Goal: Transaction & Acquisition: Purchase product/service

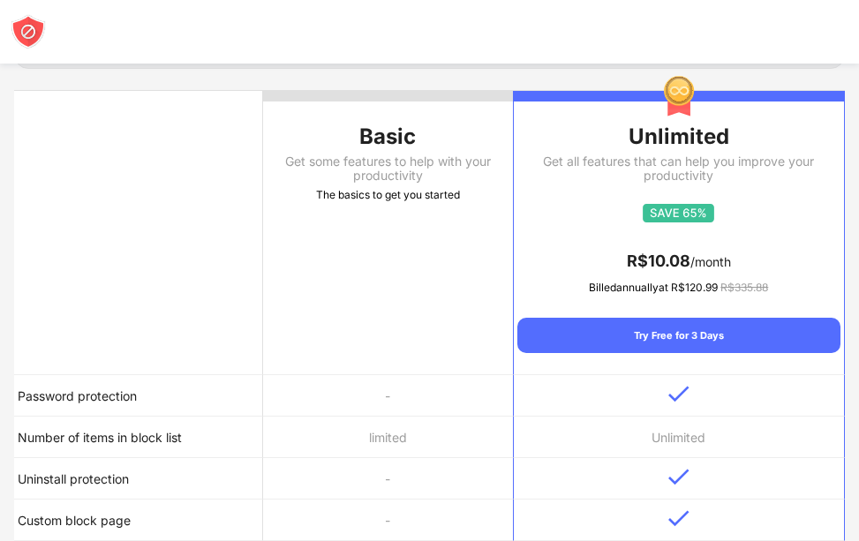
scroll to position [265, 0]
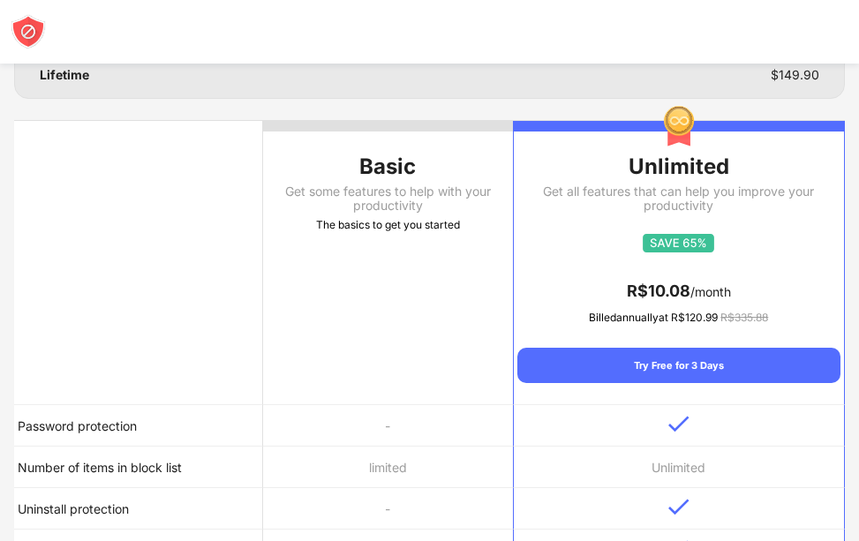
click at [414, 289] on th "Basic Get some features to help with your productivity The basics to get you st…" at bounding box center [387, 263] width 249 height 284
click at [396, 174] on div "Basic" at bounding box center [387, 167] width 249 height 28
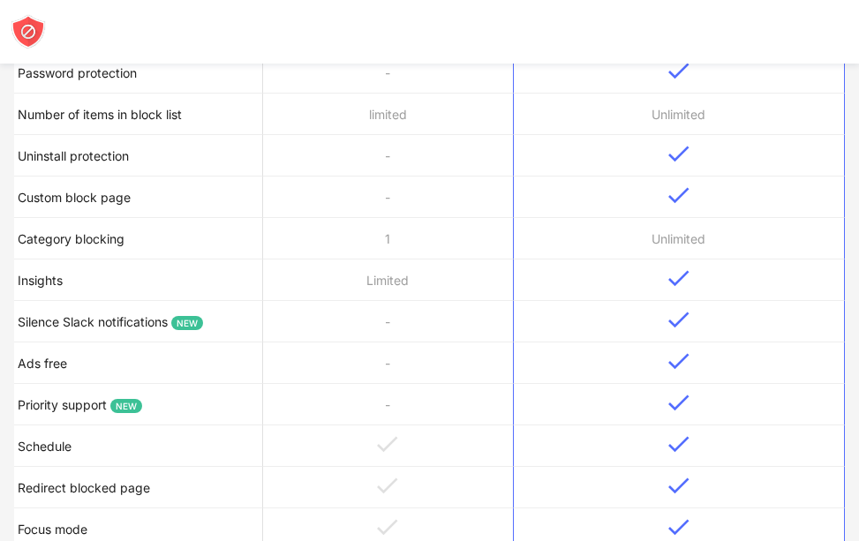
scroll to position [1148, 0]
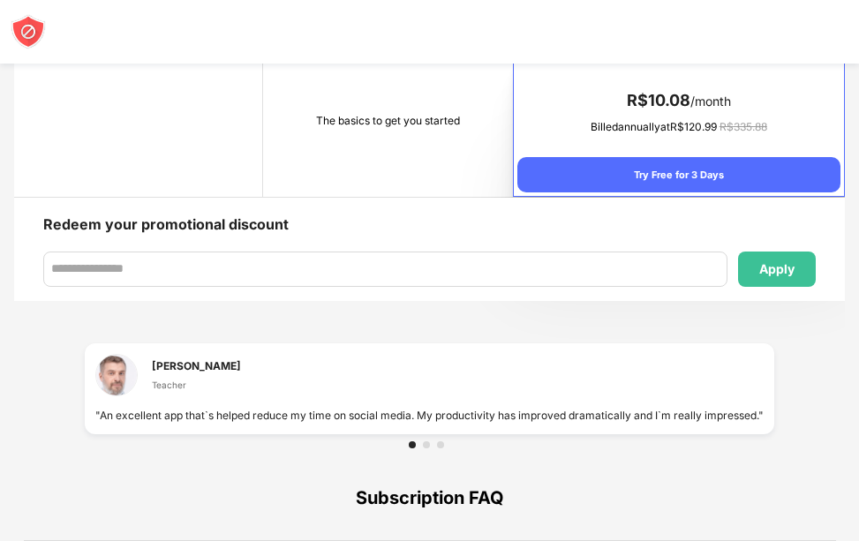
click at [407, 133] on td "The basics to get you started" at bounding box center [387, 129] width 249 height 135
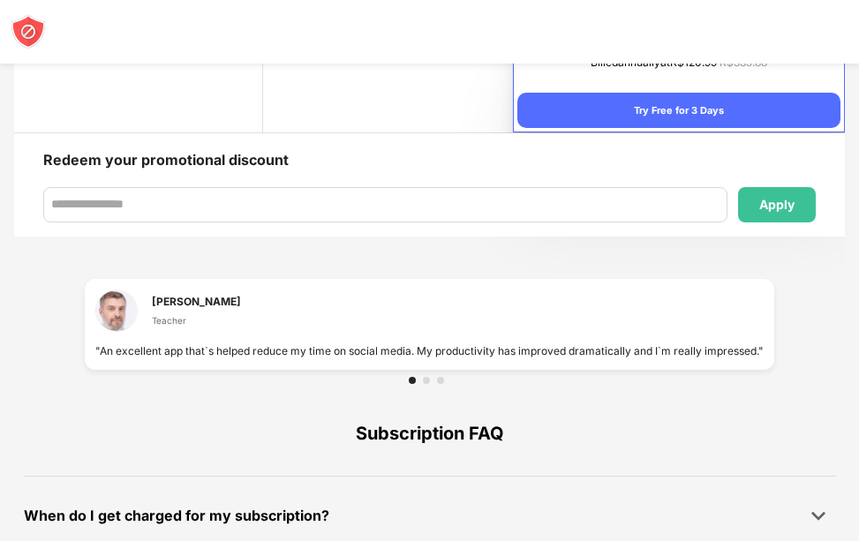
scroll to position [1139, 0]
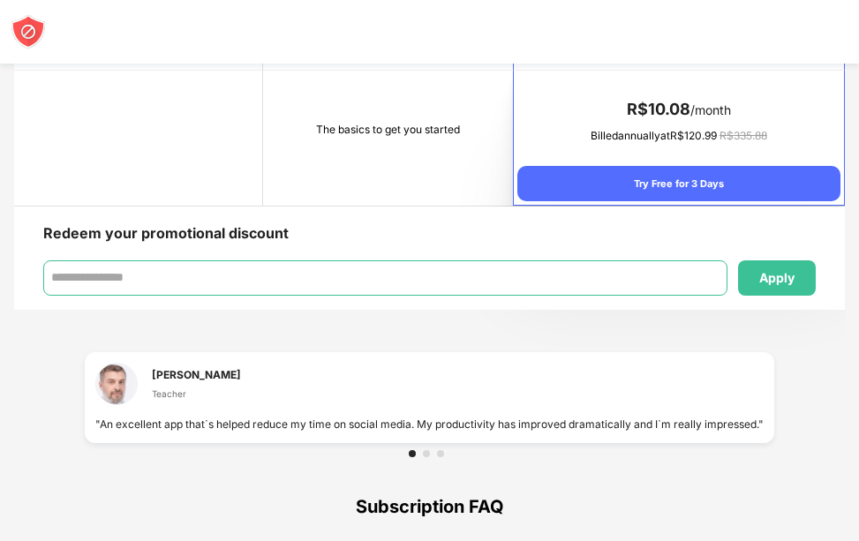
click at [100, 263] on input at bounding box center [385, 277] width 685 height 35
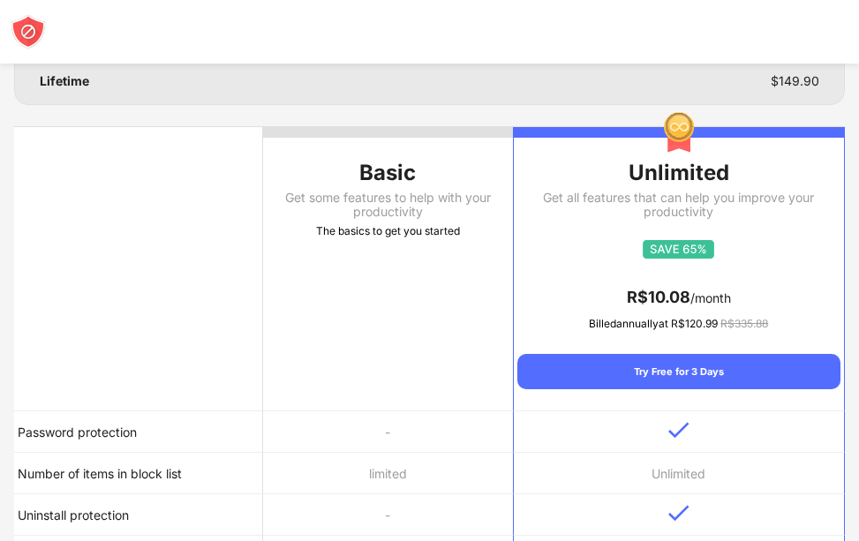
scroll to position [0, 0]
